Goal: Check status: Check status

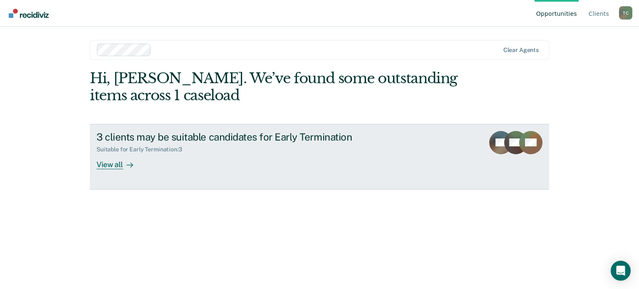
click at [223, 147] on div "Suitable for Early Termination : 3" at bounding box center [243, 148] width 292 height 10
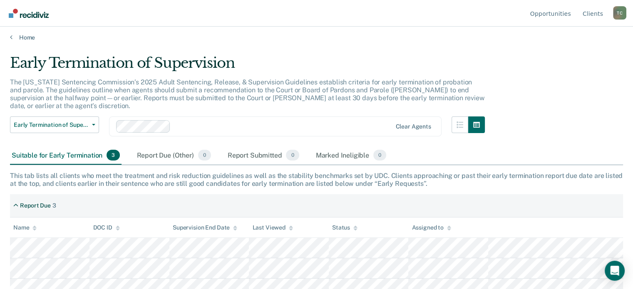
scroll to position [4, 0]
